Goal: Task Accomplishment & Management: Manage account settings

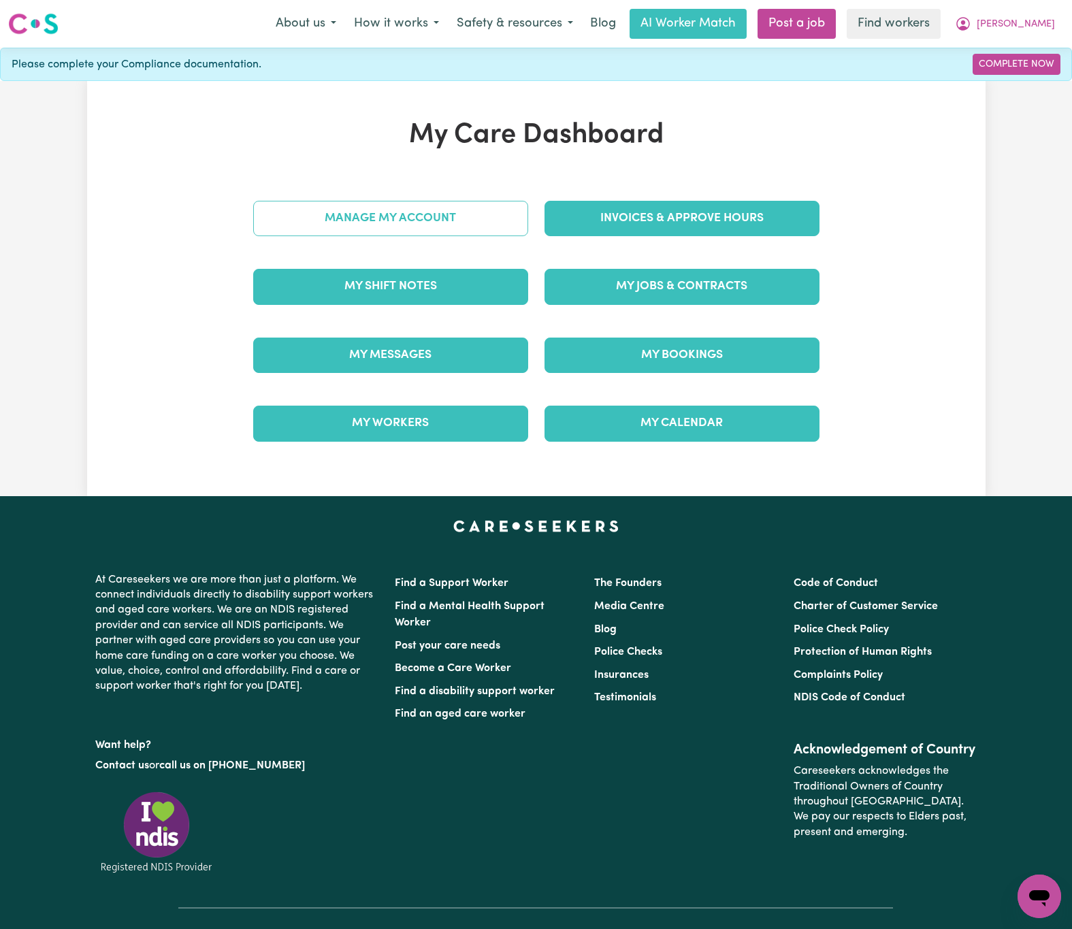
click at [517, 223] on link "Manage My Account" at bounding box center [390, 218] width 275 height 35
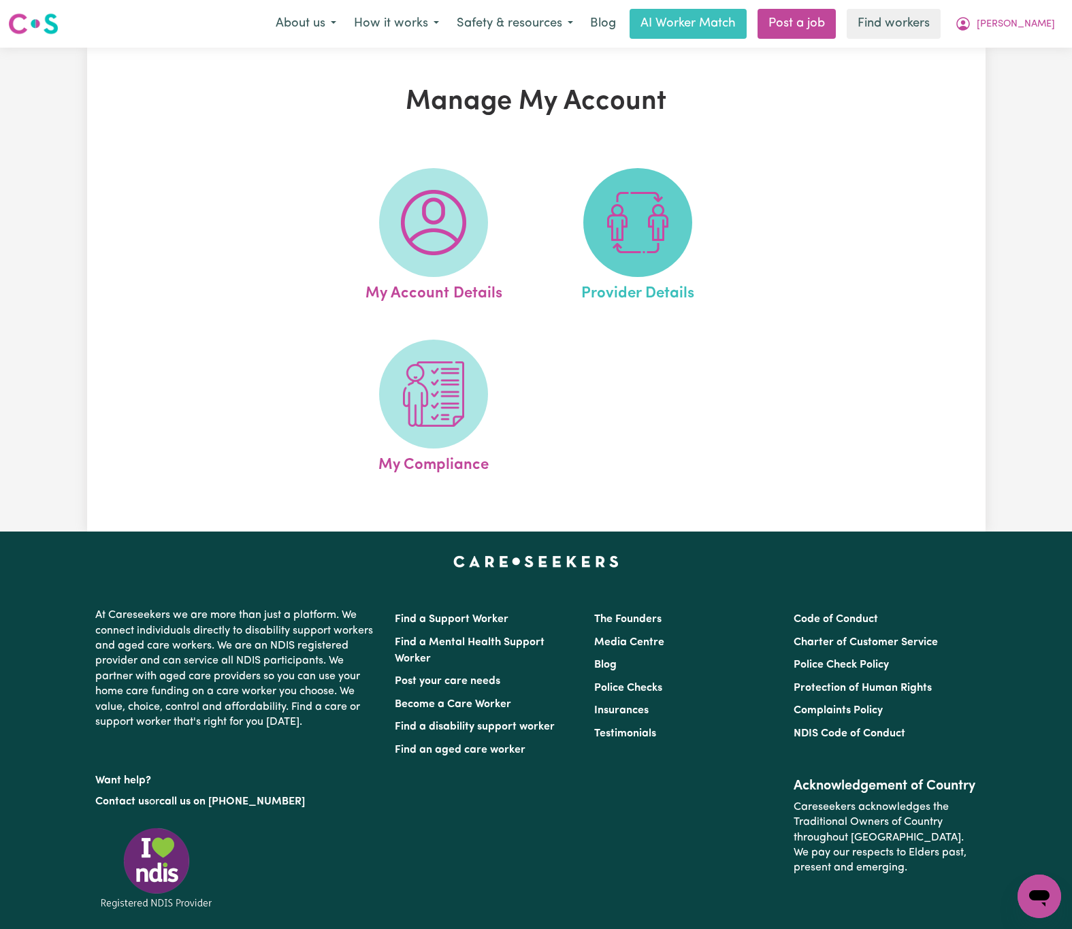
click at [678, 240] on span at bounding box center [637, 222] width 109 height 109
select select "NDIS_FUNDING_PLAN_MANAGED"
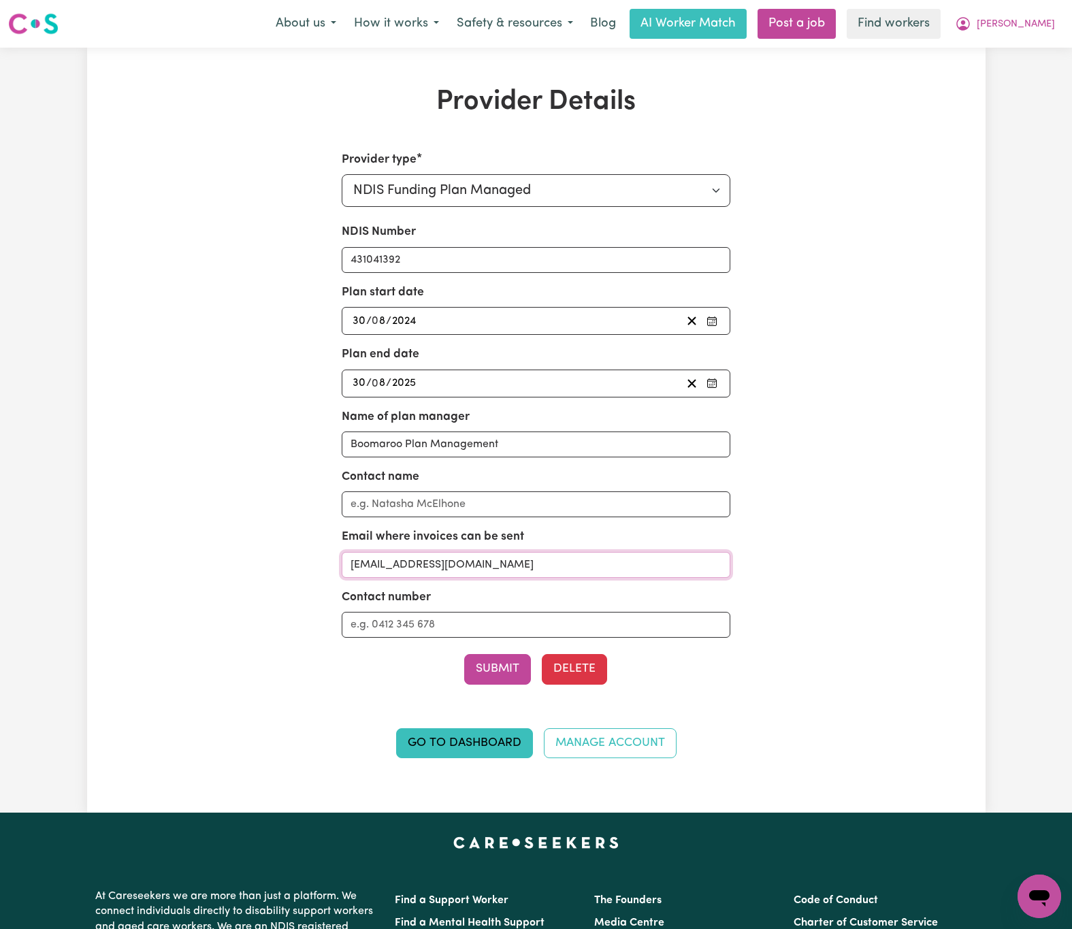
click at [576, 566] on input "[EMAIL_ADDRESS][DOMAIN_NAME]" at bounding box center [536, 565] width 389 height 26
click at [1058, 23] on button "[PERSON_NAME]" at bounding box center [1005, 24] width 118 height 29
click at [1032, 80] on link "Logout" at bounding box center [1010, 78] width 108 height 26
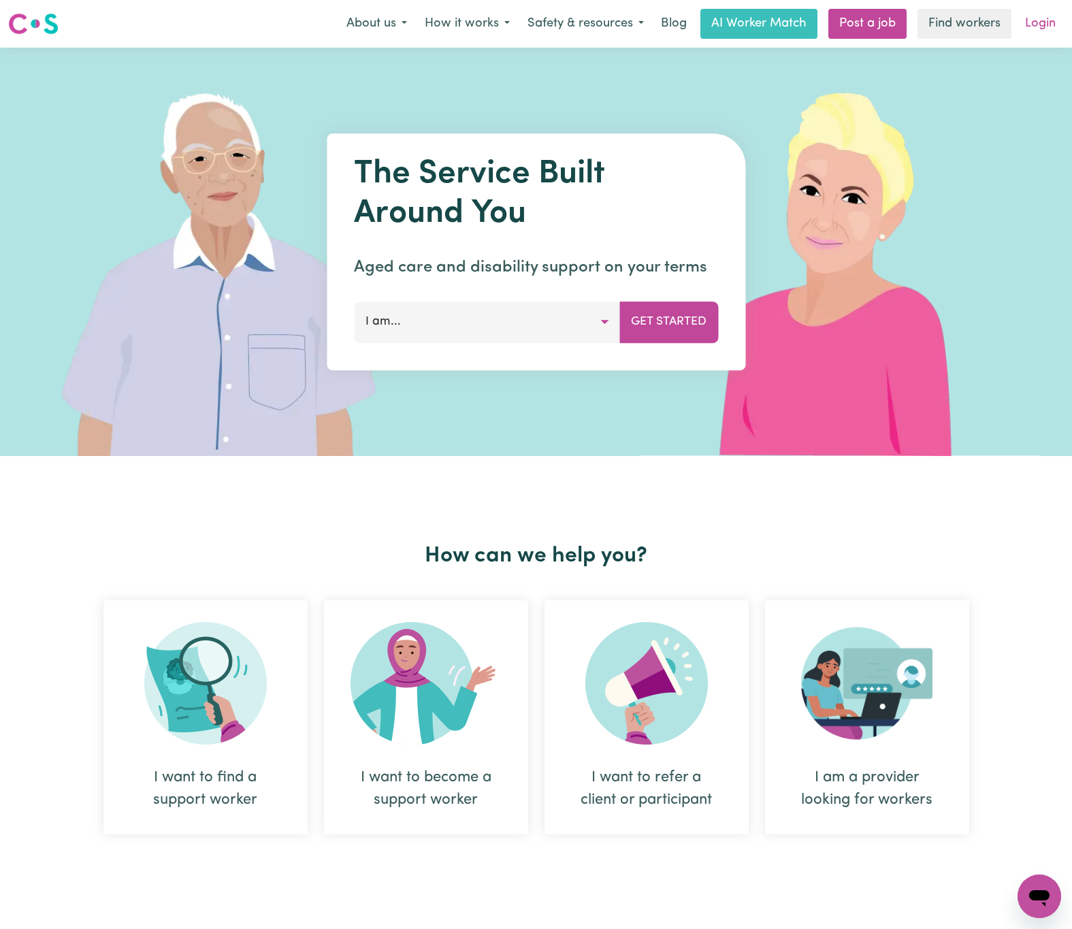
click at [1037, 33] on link "Login" at bounding box center [1040, 24] width 47 height 30
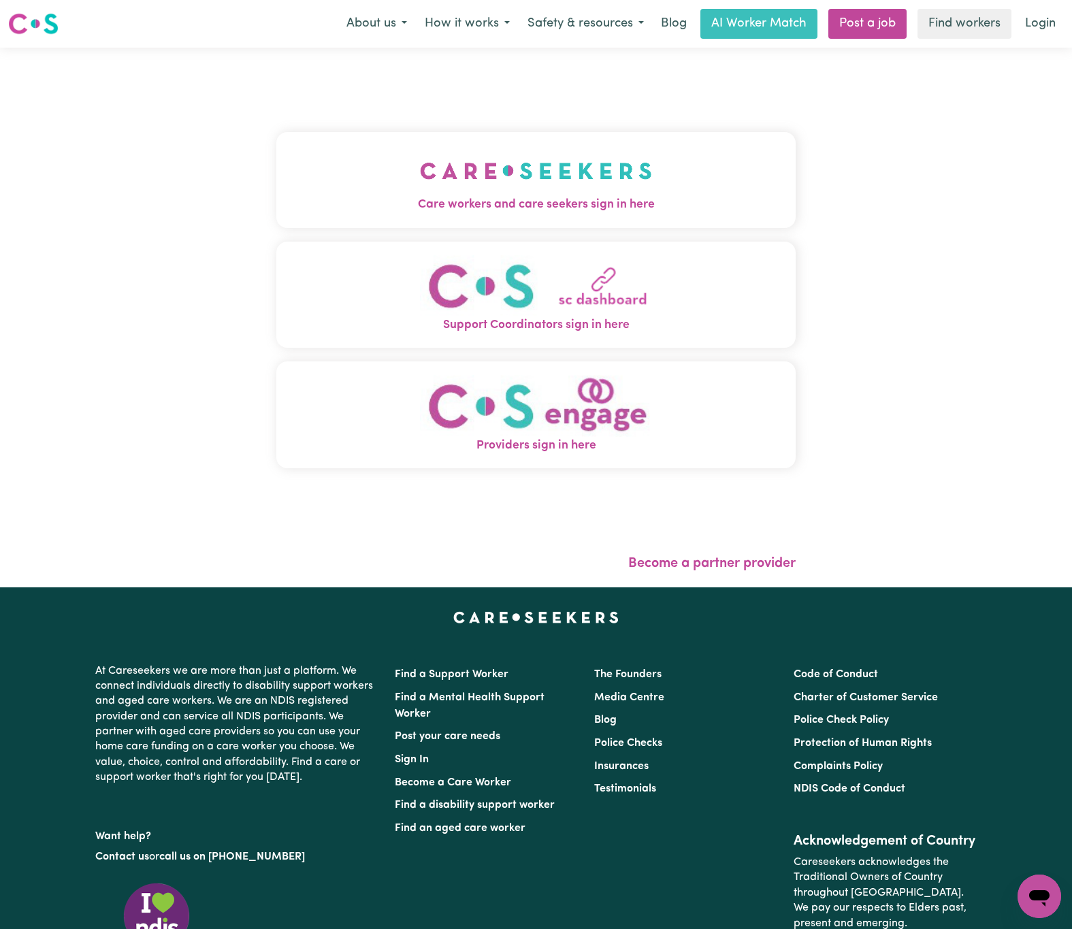
click at [420, 187] on img "Care workers and care seekers sign in here" at bounding box center [536, 171] width 232 height 50
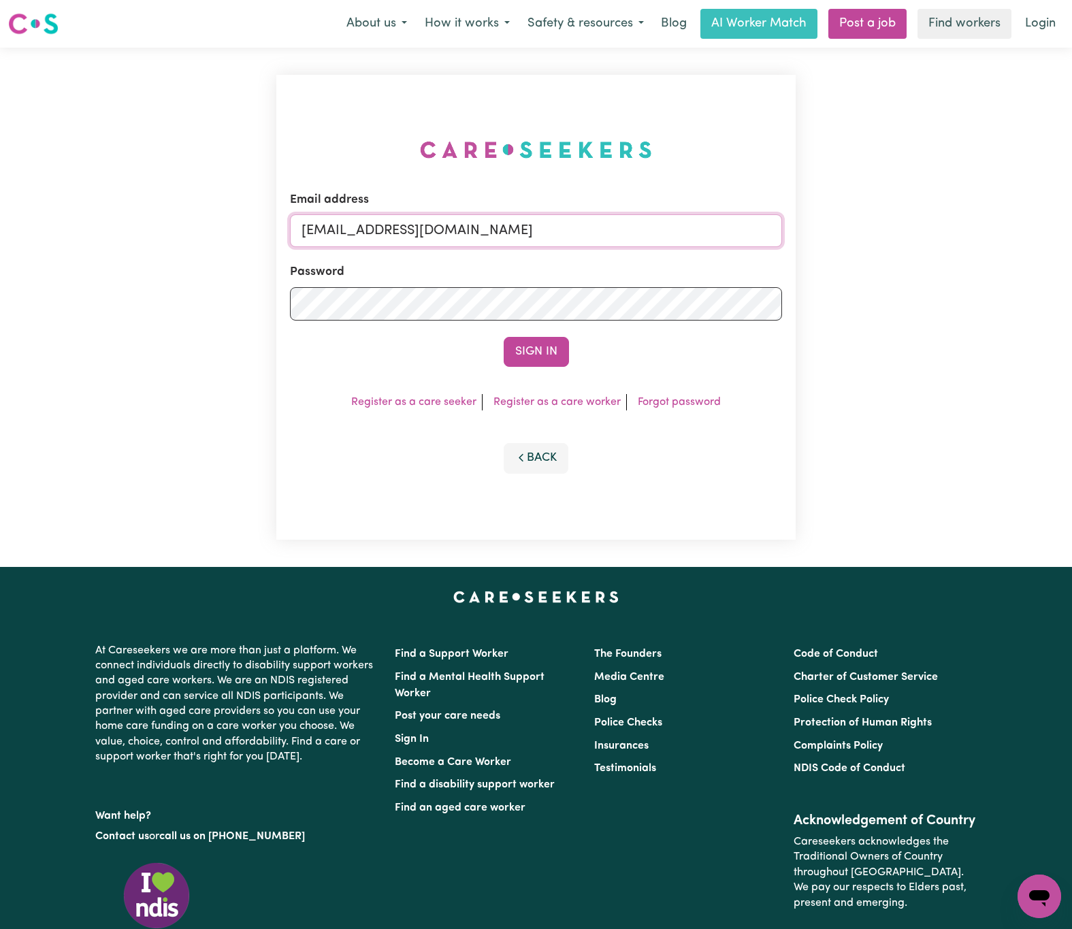
drag, startPoint x: 376, startPoint y: 229, endPoint x: 1148, endPoint y: 238, distance: 772.0
click at [1072, 238] on html "Menu About us How it works Safety & resources Blog AI Worker Match Post a job F…" at bounding box center [536, 554] width 1072 height 1108
paste input "silvanafortunato"
type input "[EMAIL_ADDRESS][DOMAIN_NAME]"
click at [504, 337] on button "Sign In" at bounding box center [536, 352] width 65 height 30
